Goal: Find specific page/section: Find specific page/section

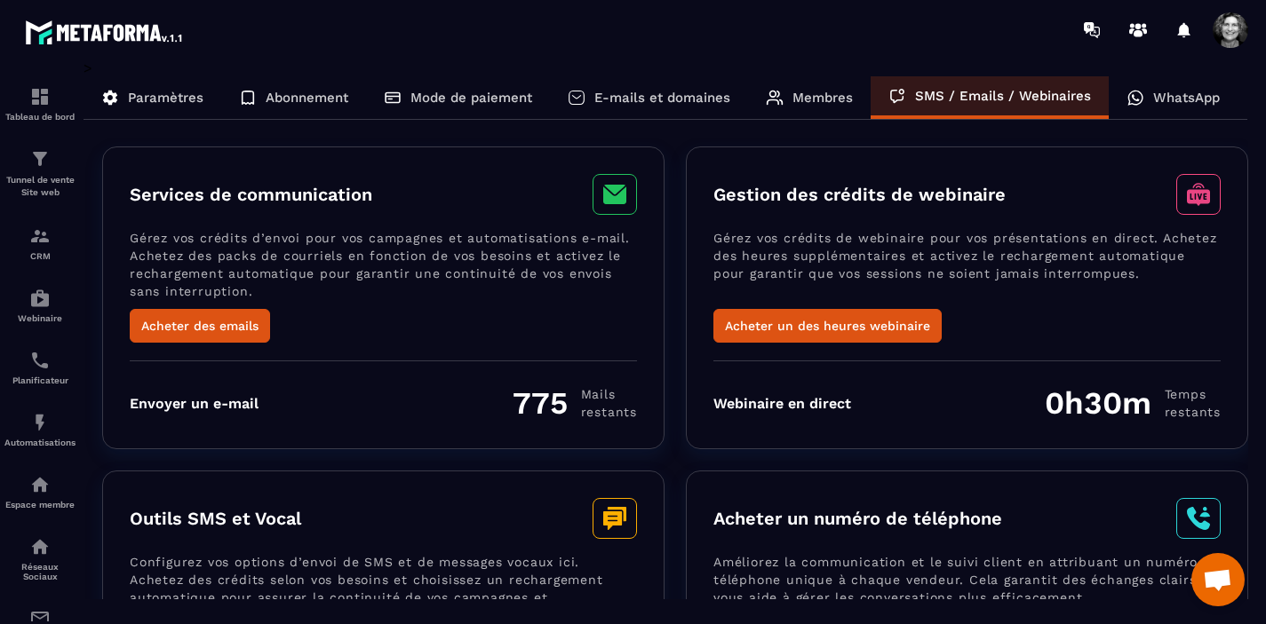
scroll to position [20000, 0]
click at [36, 245] on img at bounding box center [39, 236] width 21 height 21
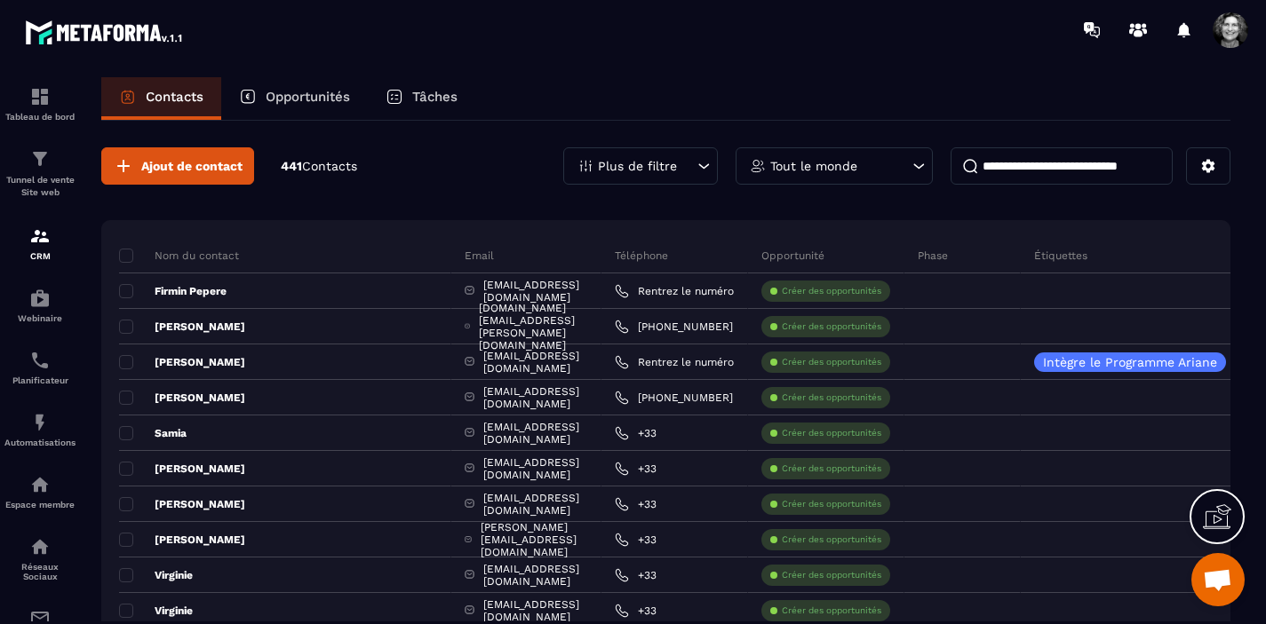
click at [307, 99] on p "Opportunités" at bounding box center [308, 97] width 84 height 16
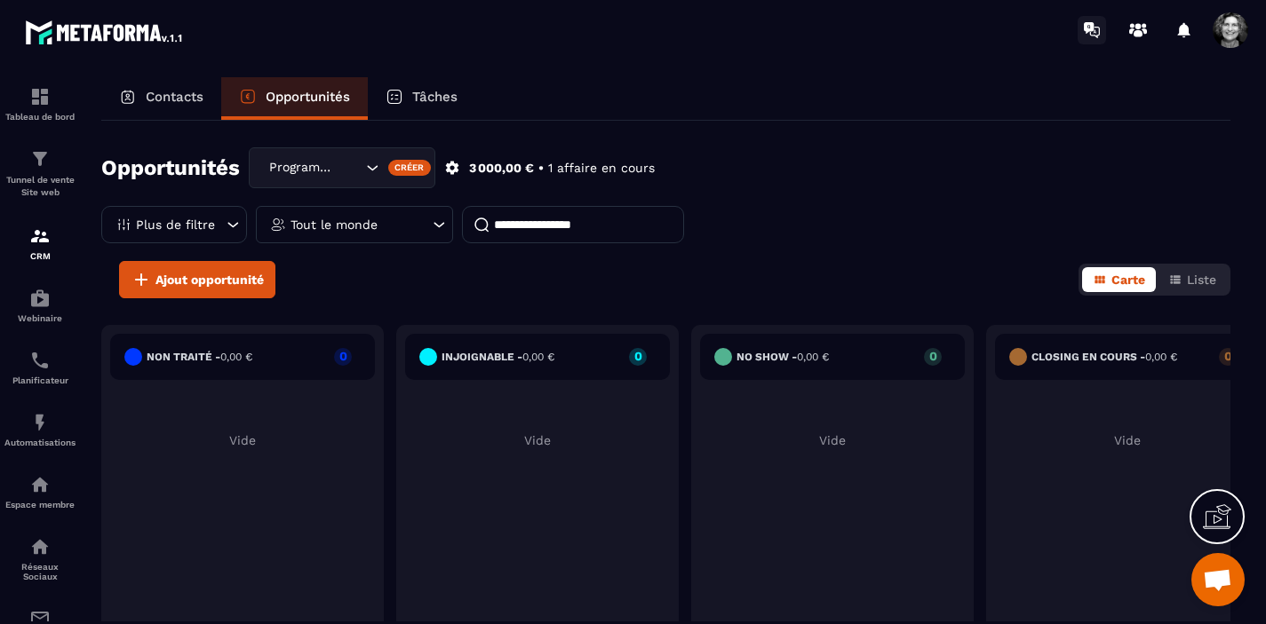
click at [1082, 25] on icon at bounding box center [1091, 30] width 28 height 28
click at [1242, 41] on span at bounding box center [1230, 30] width 36 height 36
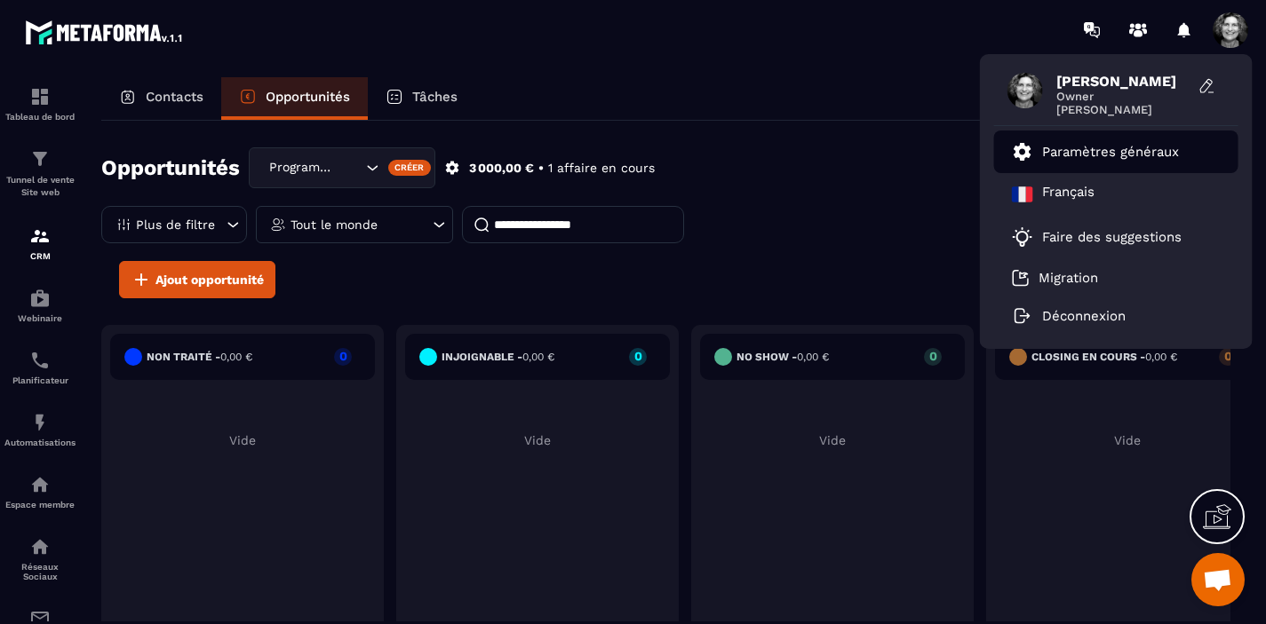
click at [1153, 151] on p "Paramètres généraux" at bounding box center [1110, 152] width 137 height 16
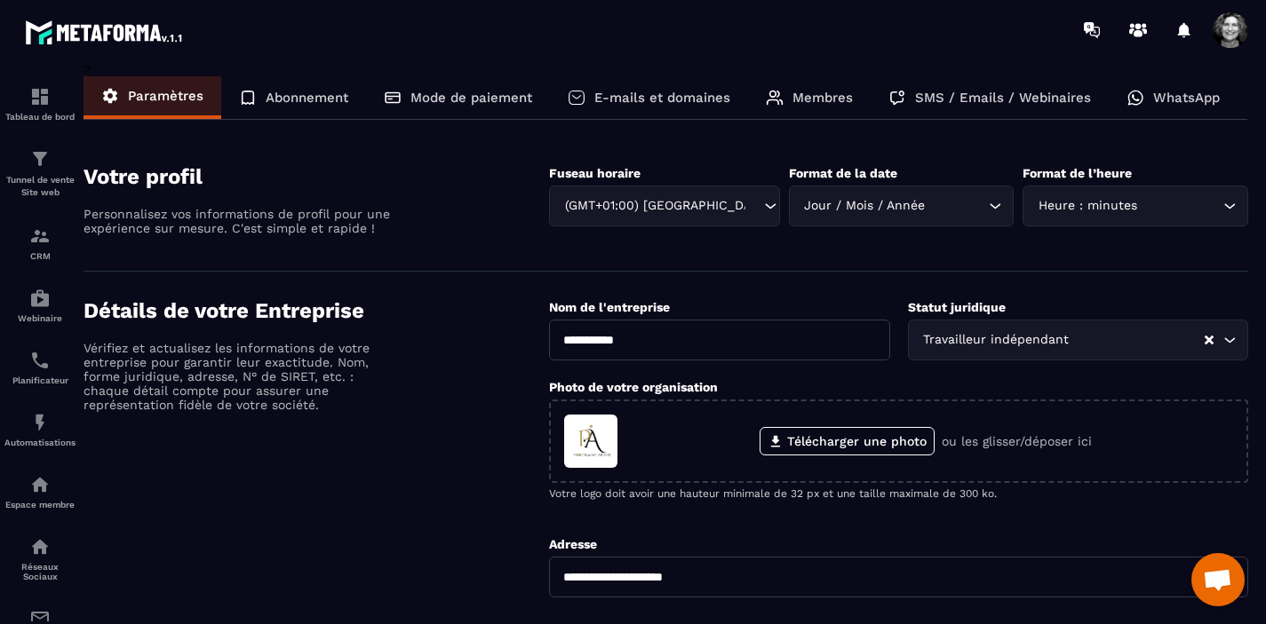
click at [306, 96] on p "Abonnement" at bounding box center [307, 98] width 83 height 16
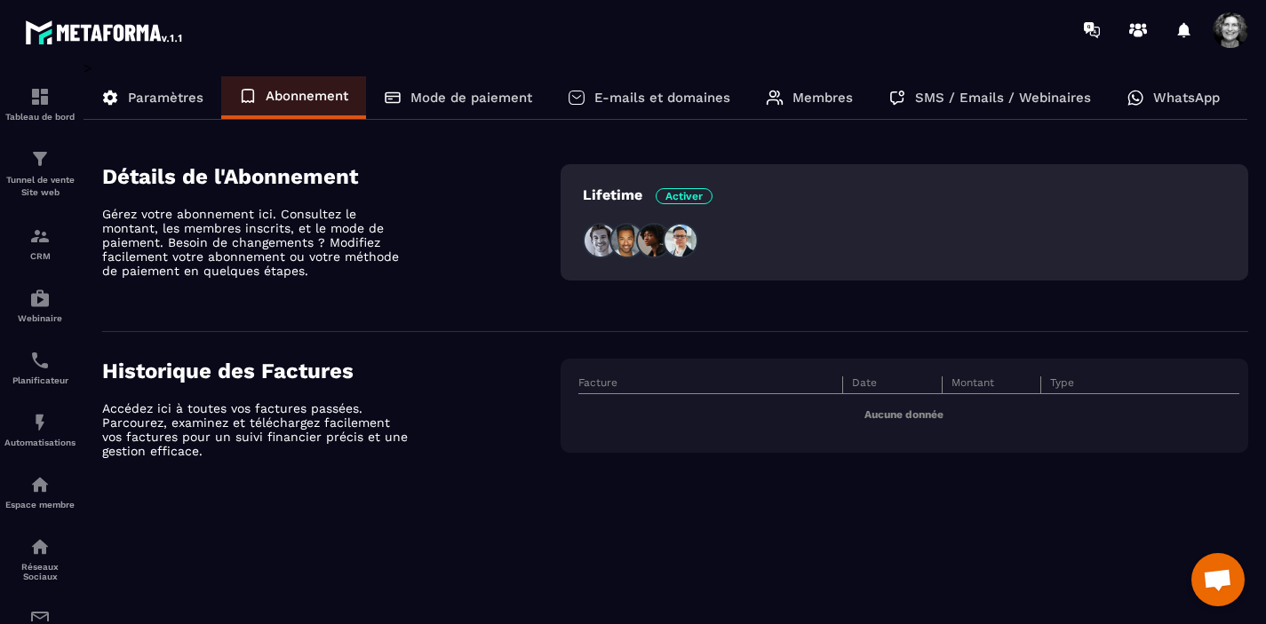
click at [489, 99] on p "Mode de paiement" at bounding box center [471, 98] width 122 height 16
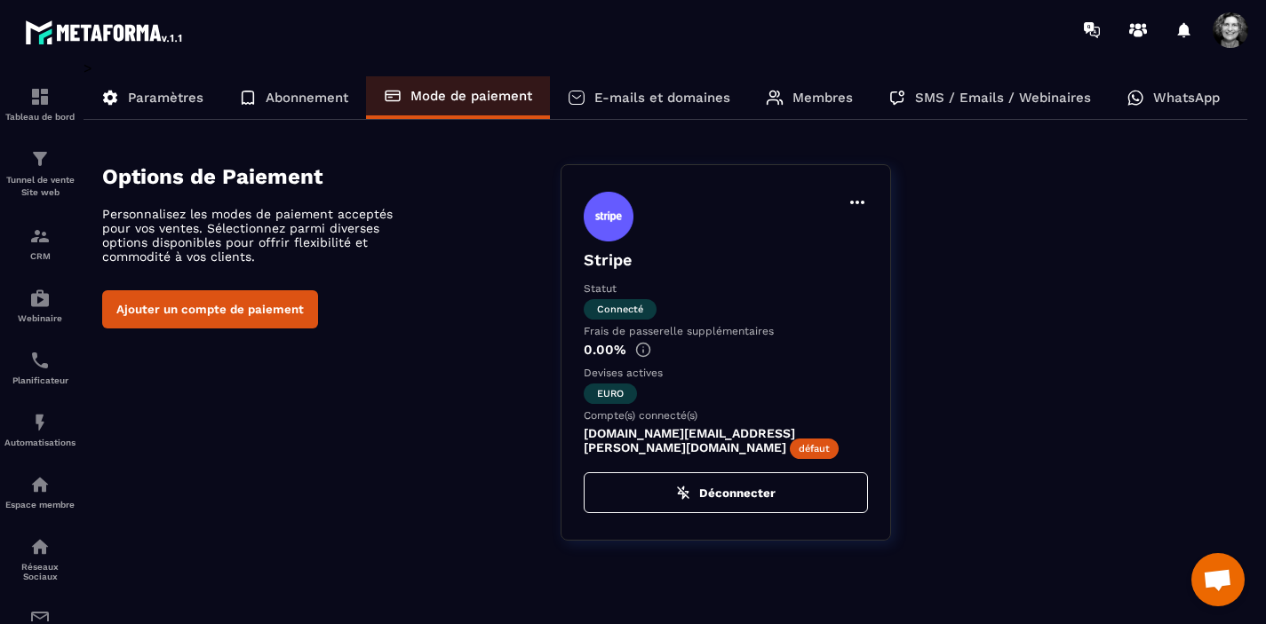
click at [670, 101] on p "E-mails et domaines" at bounding box center [662, 98] width 136 height 16
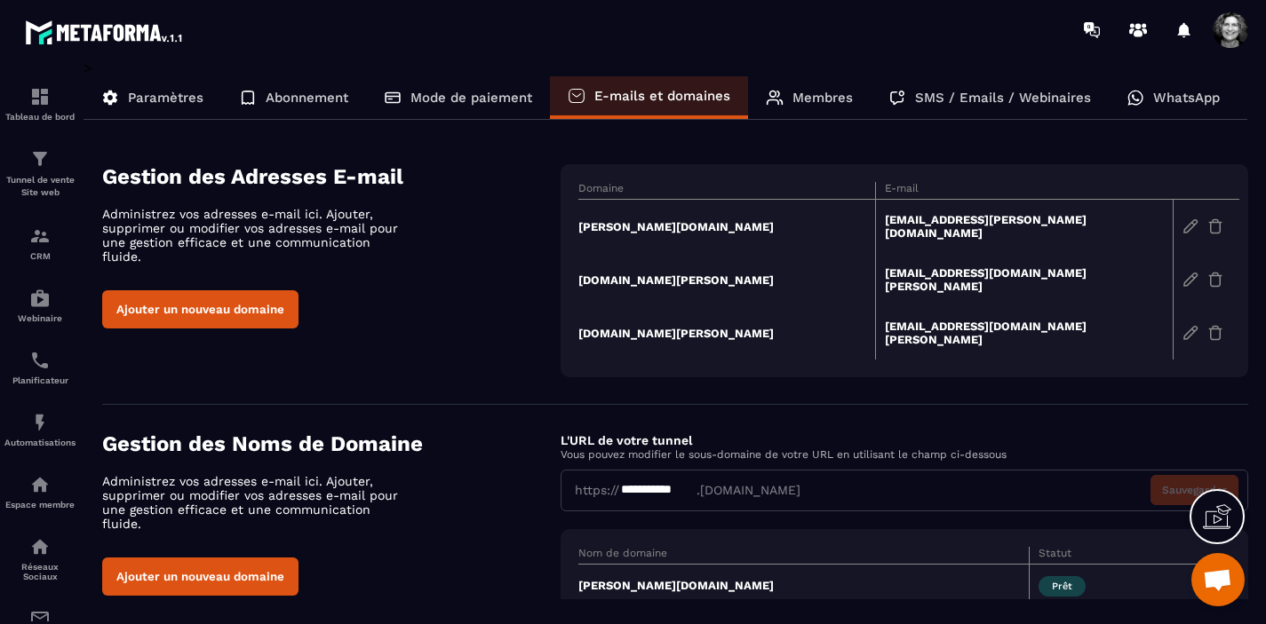
click at [823, 94] on p "Membres" at bounding box center [822, 98] width 60 height 16
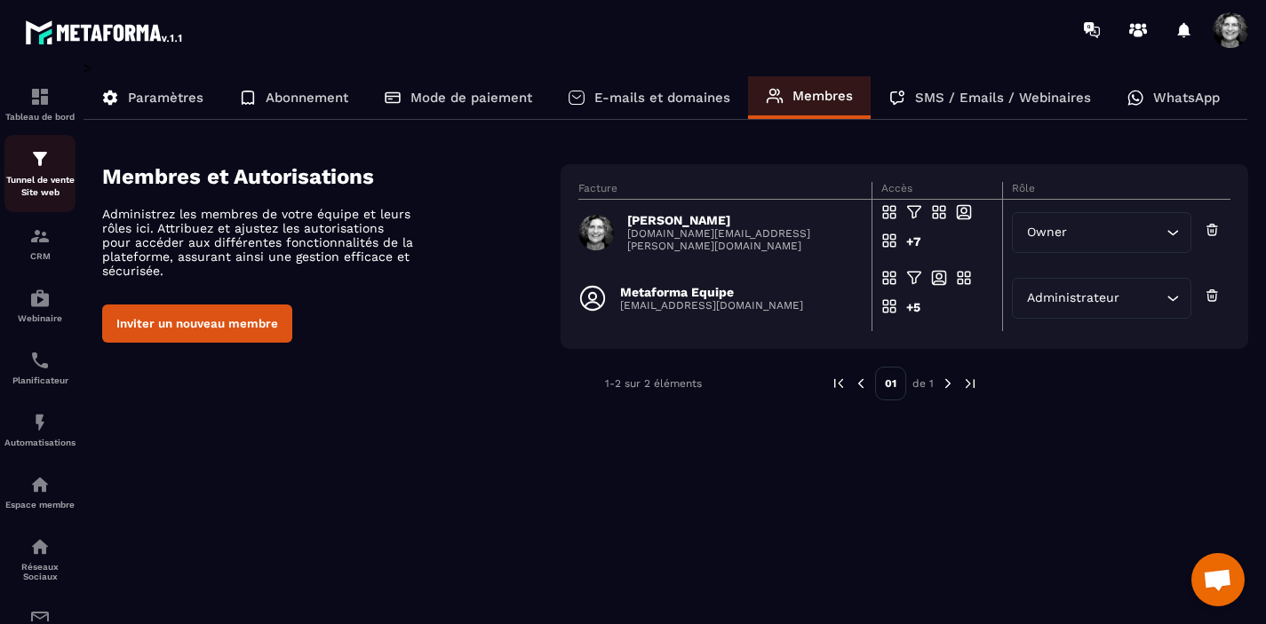
click at [42, 170] on img at bounding box center [39, 158] width 21 height 21
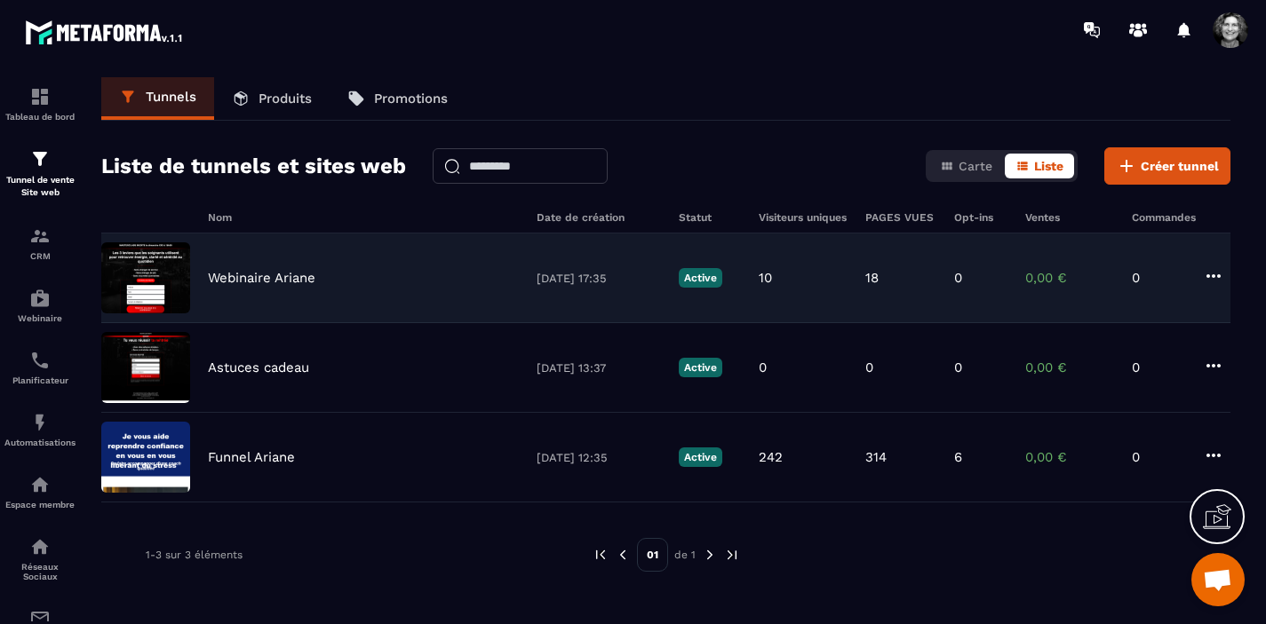
click at [315, 283] on p "Webinaire Ariane" at bounding box center [261, 278] width 107 height 16
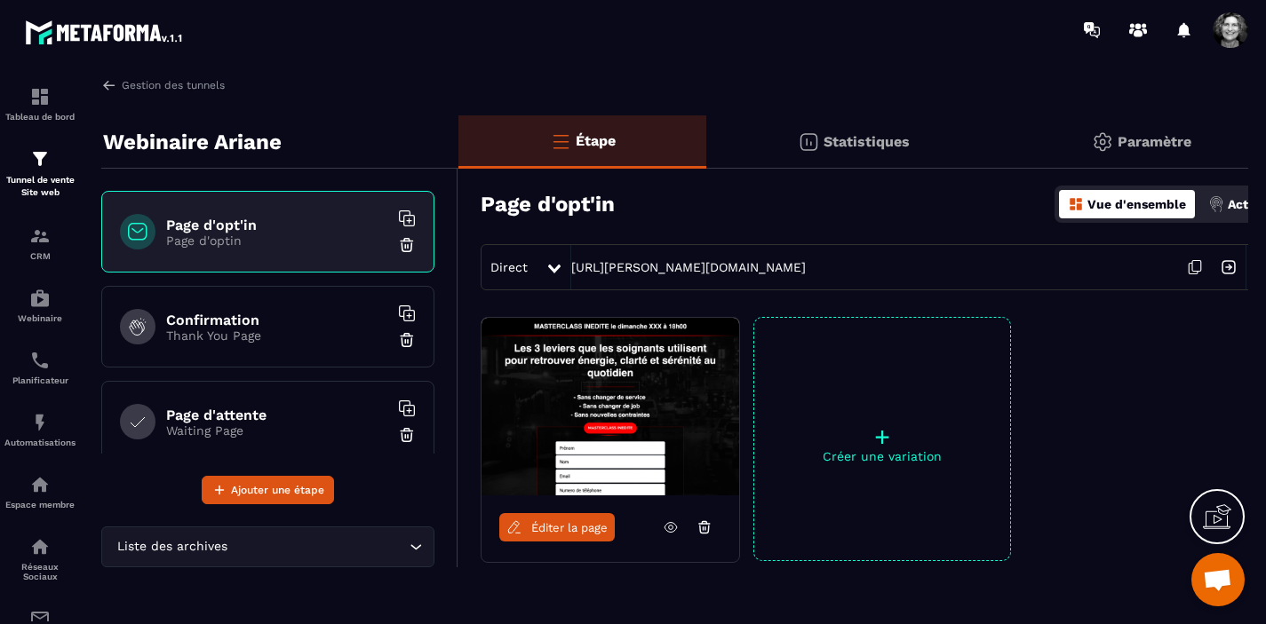
click at [576, 529] on span "Éditer la page" at bounding box center [569, 527] width 76 height 13
